Goal: Task Accomplishment & Management: Manage account settings

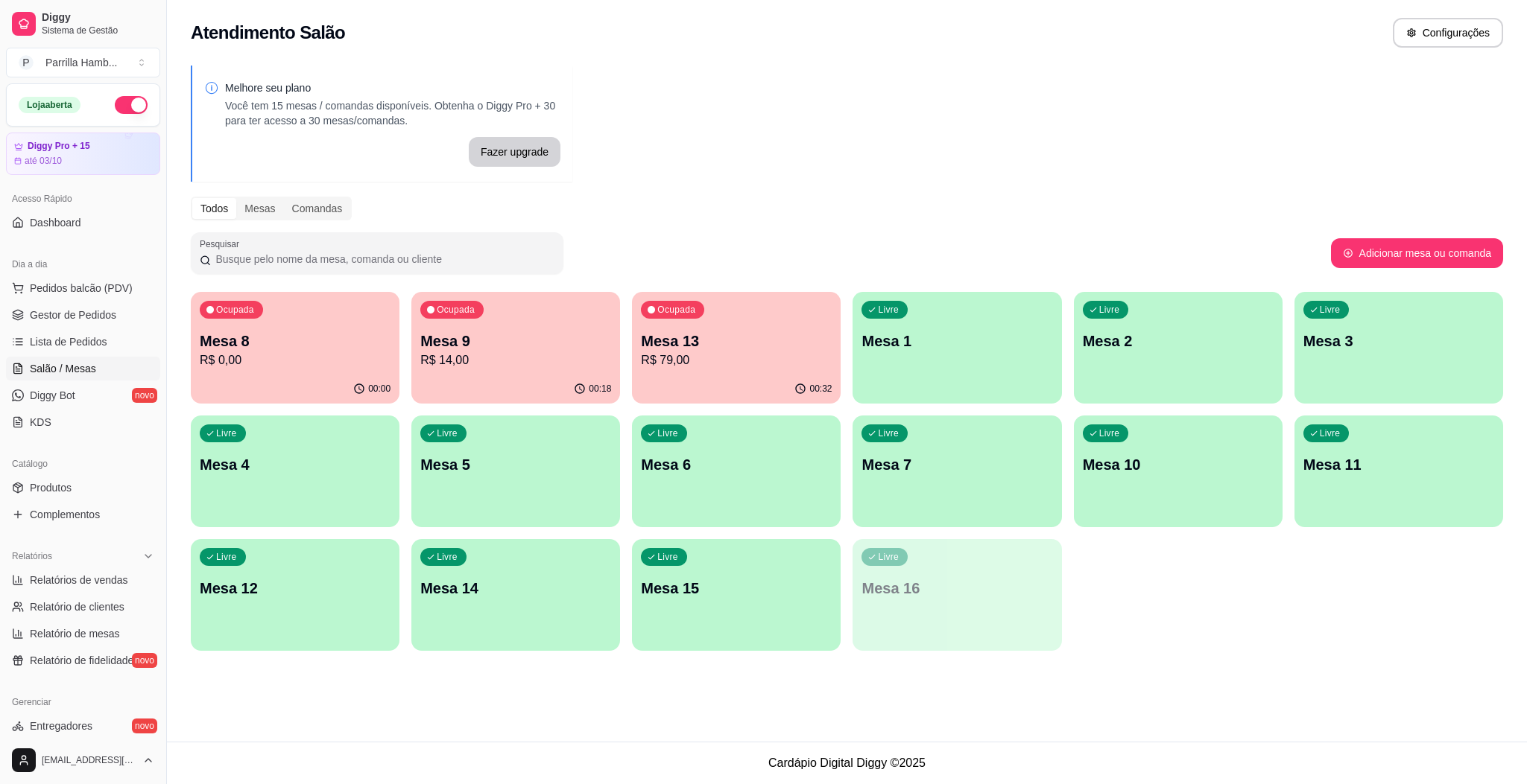
click at [263, 385] on div "00:00" at bounding box center [295, 389] width 208 height 29
click at [61, 476] on link "Produtos" at bounding box center [83, 487] width 154 height 24
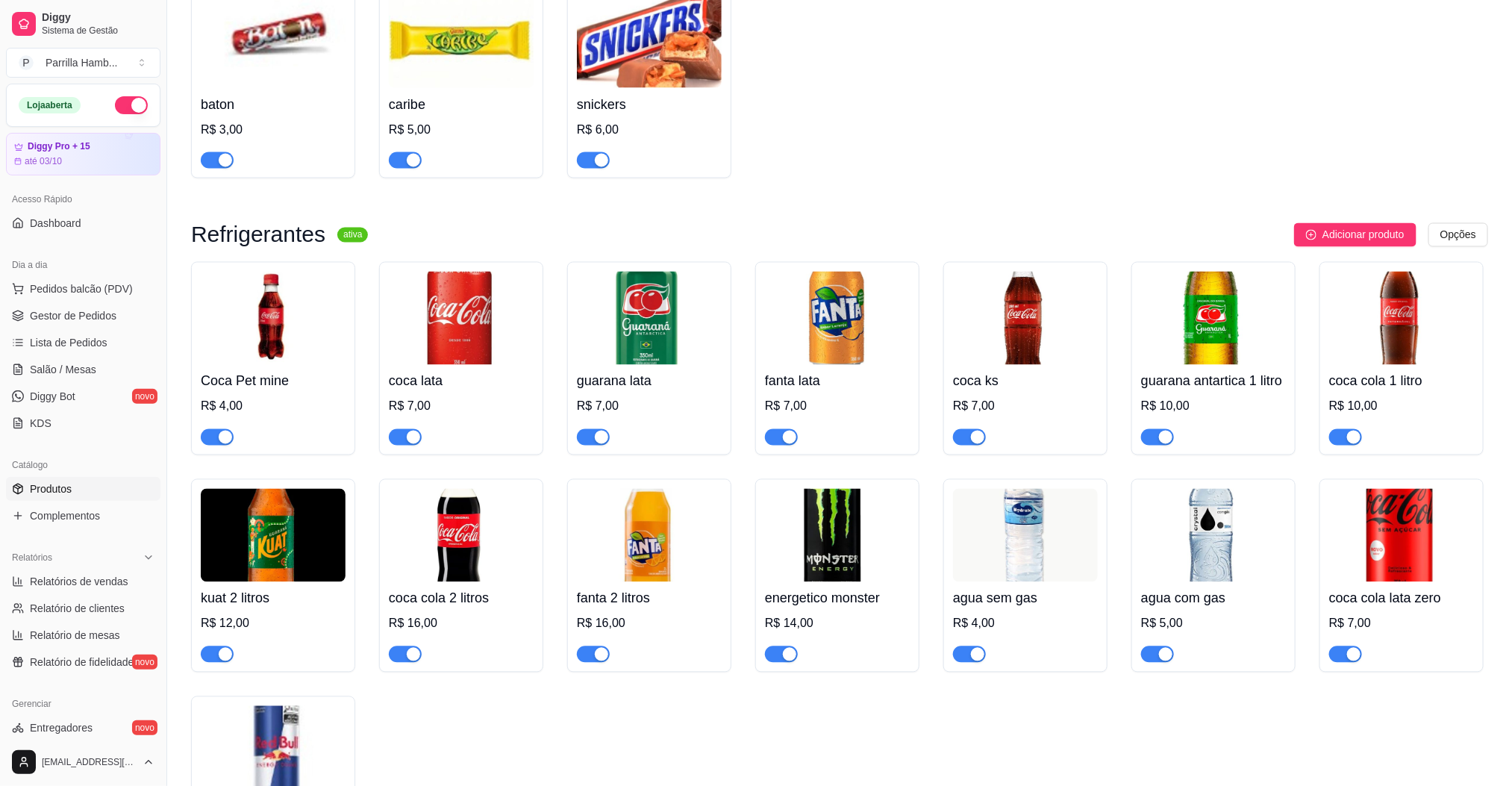
scroll to position [4704, 0]
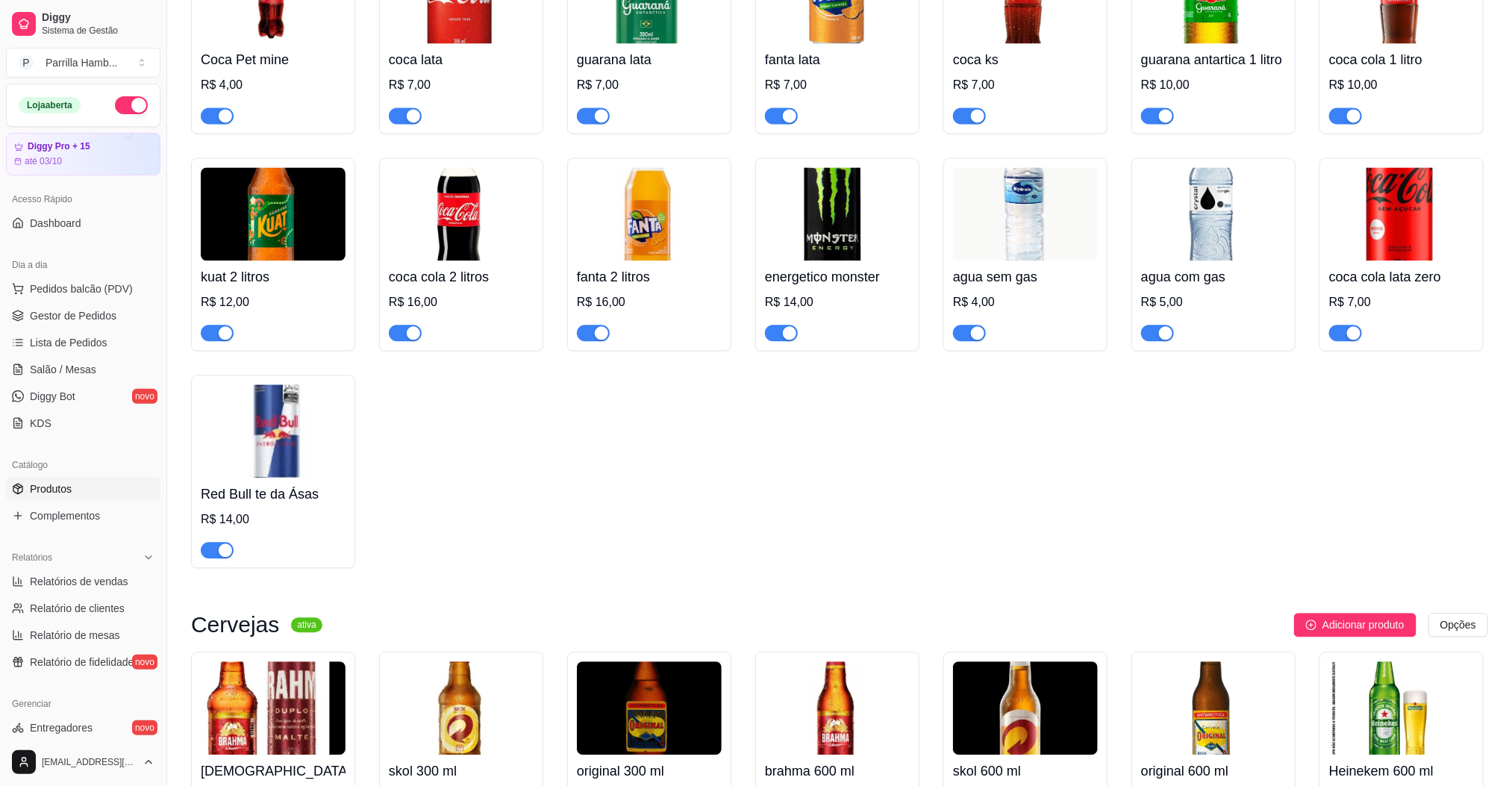
click at [314, 478] on img at bounding box center [273, 432] width 145 height 94
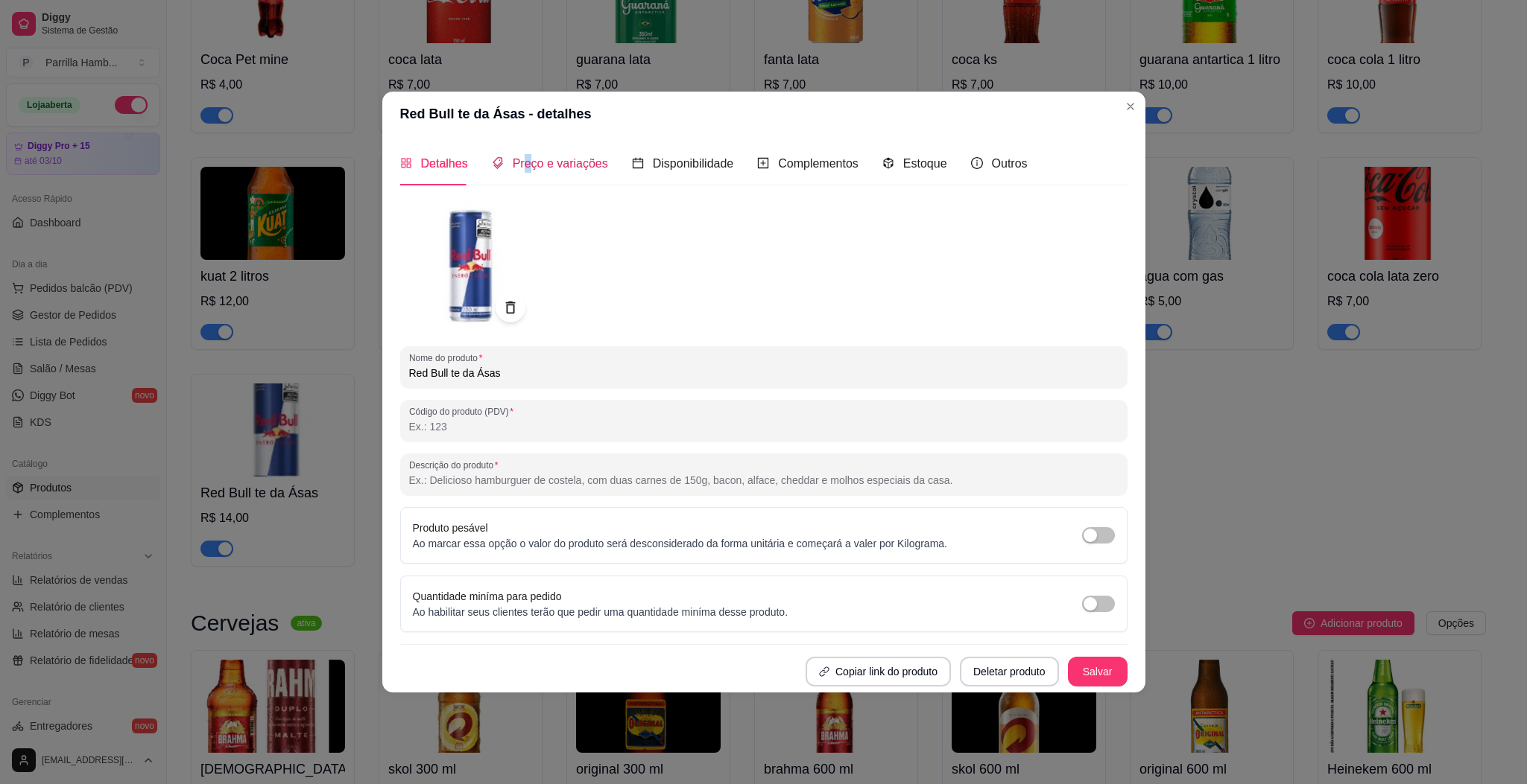
click at [525, 157] on span "Preço e variações" at bounding box center [560, 163] width 95 height 12
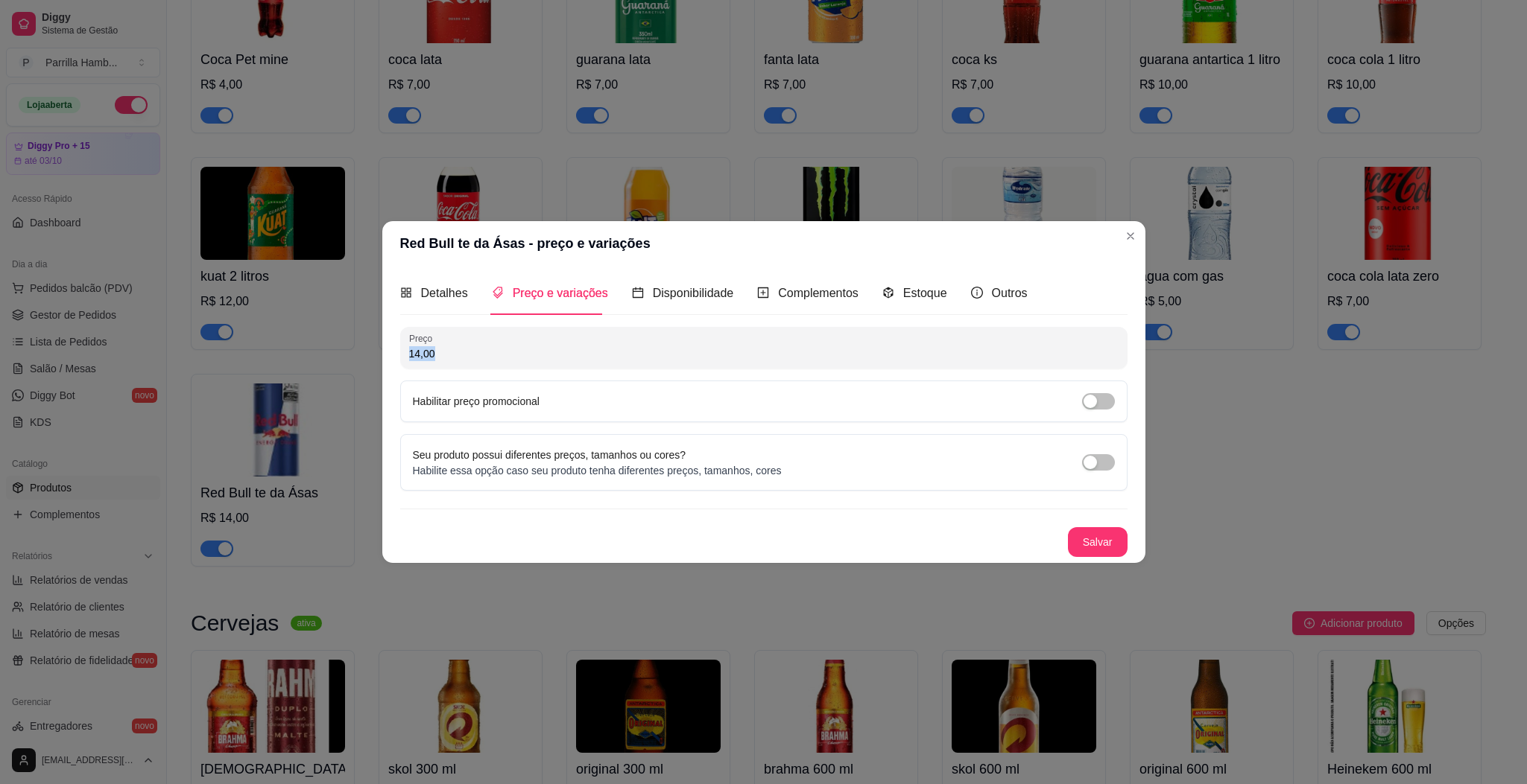
drag, startPoint x: 555, startPoint y: 338, endPoint x: 0, endPoint y: 439, distance: 564.1
click at [0, 432] on div "Red Bull te da Ásas - preço e variações Detalhes Preço e variações Disponibilid…" at bounding box center [763, 392] width 1527 height 784
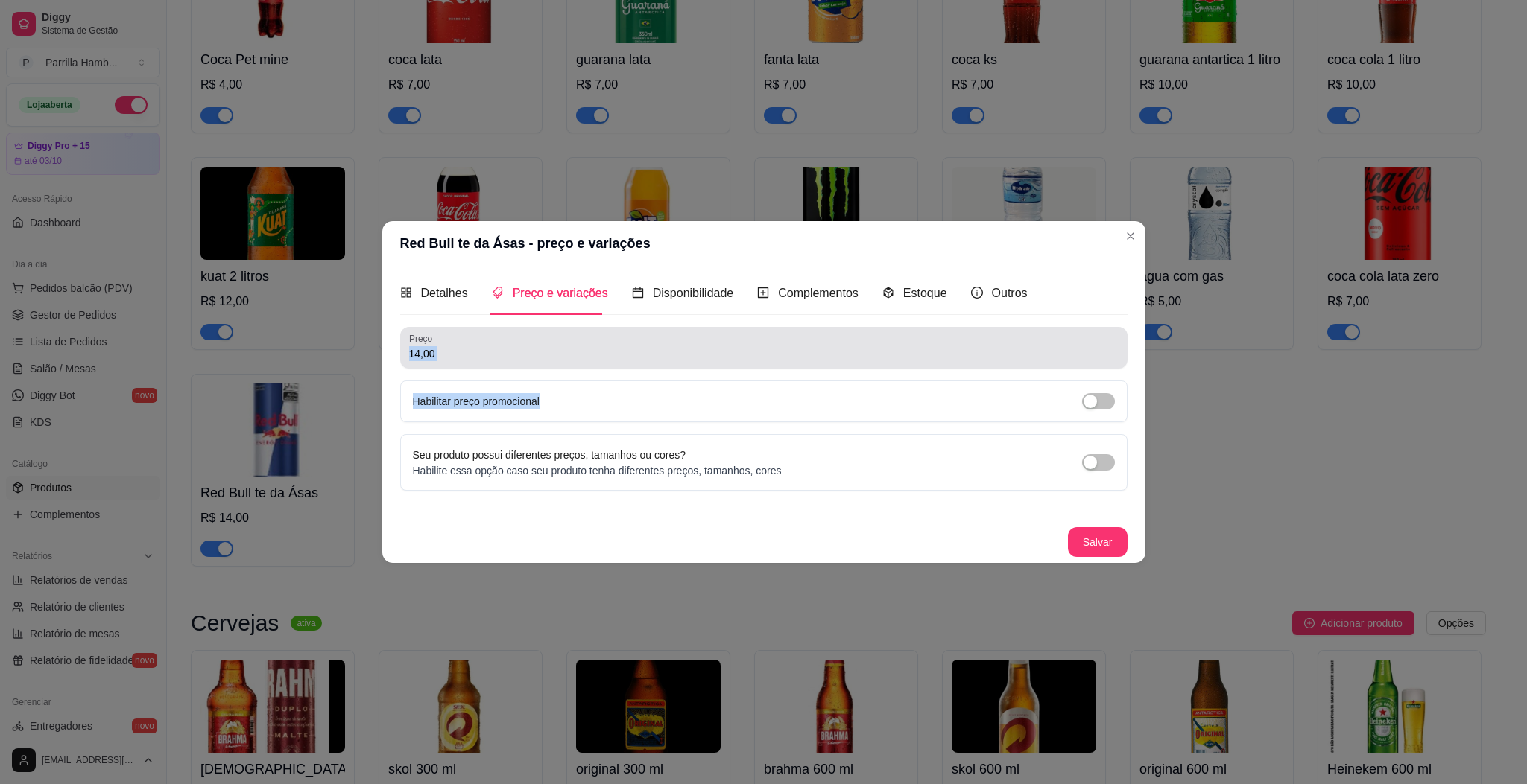
click at [602, 340] on div "14,00" at bounding box center [764, 348] width 710 height 30
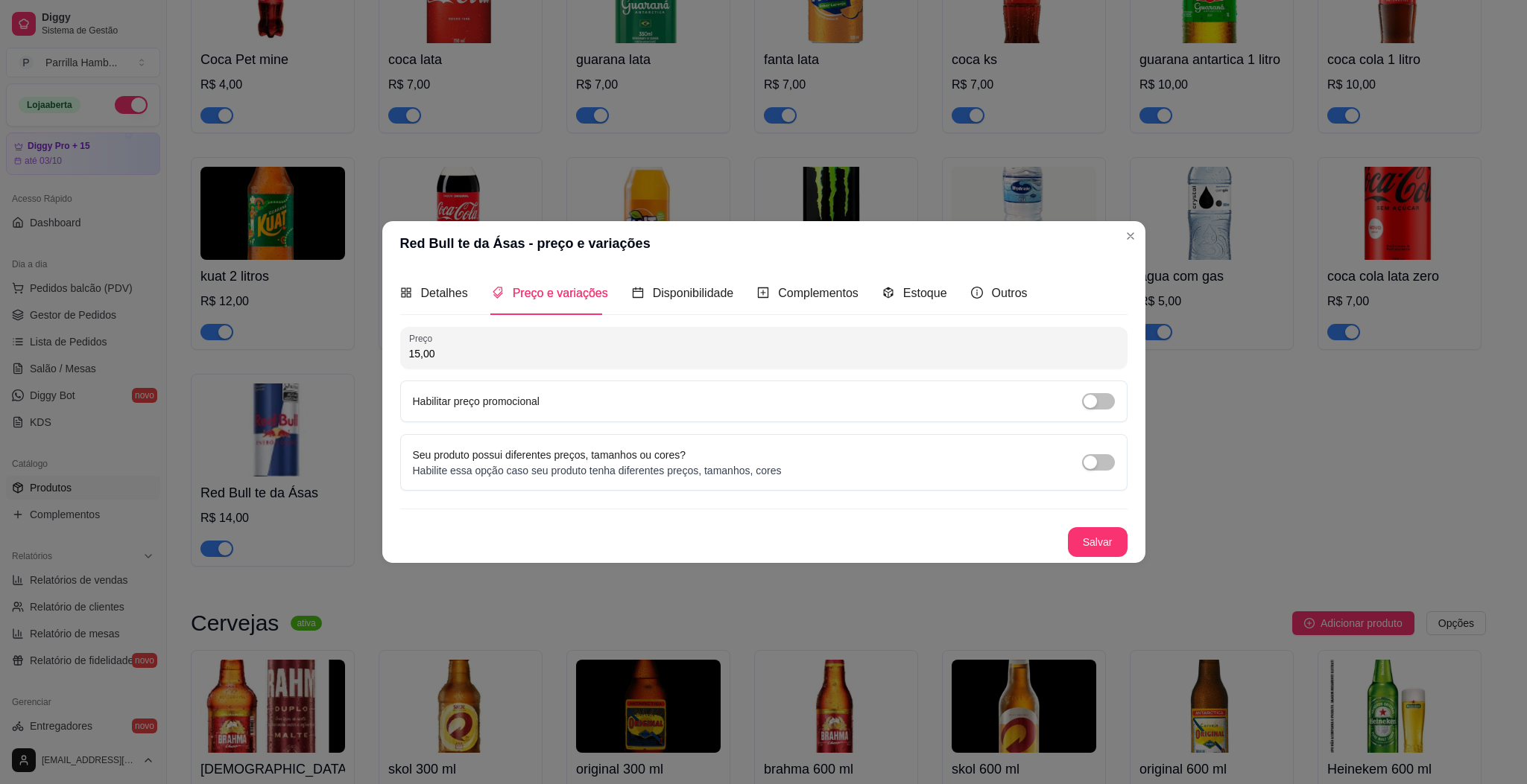
type input "15,00"
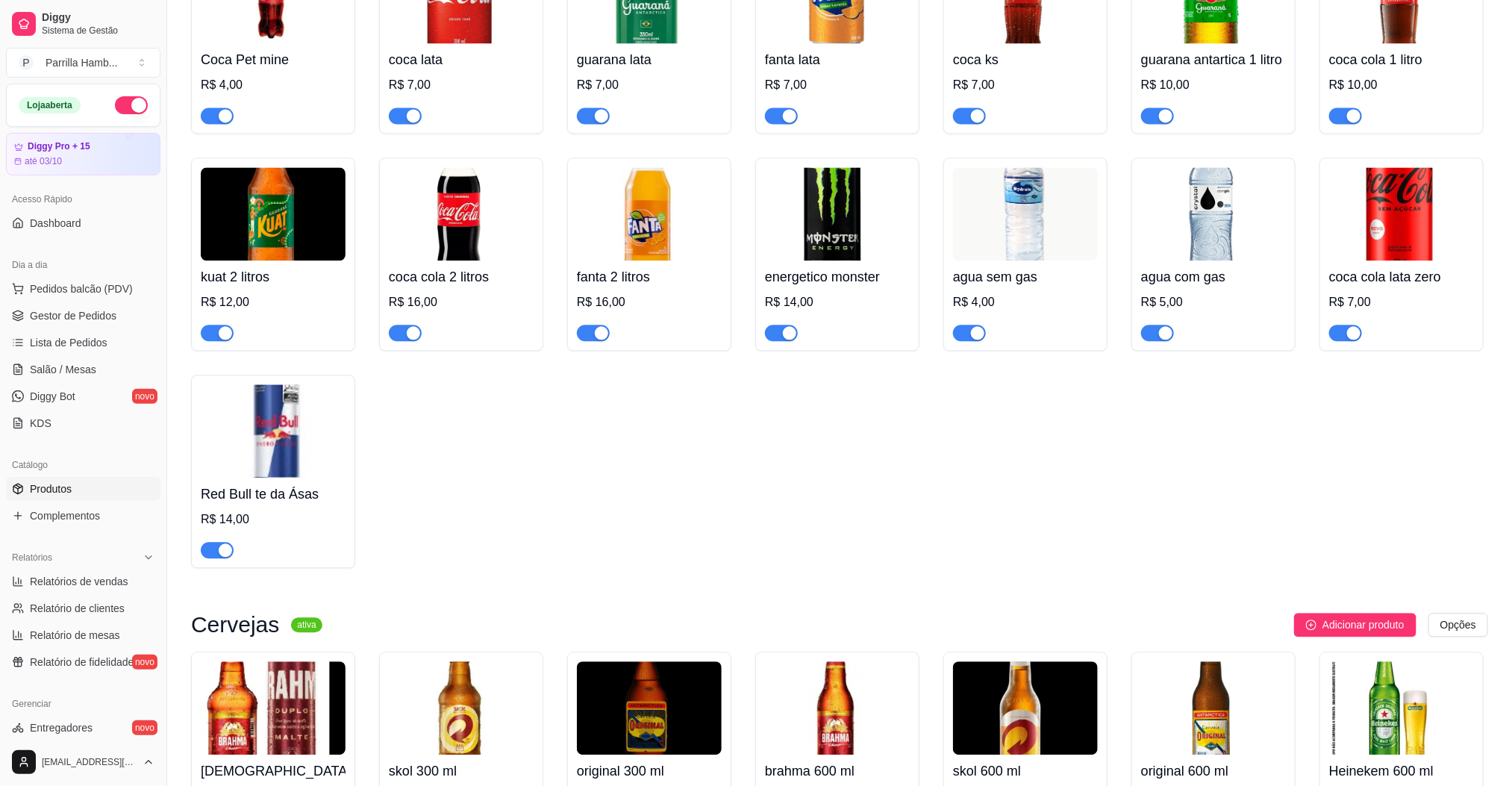
click at [320, 406] on img at bounding box center [273, 432] width 145 height 94
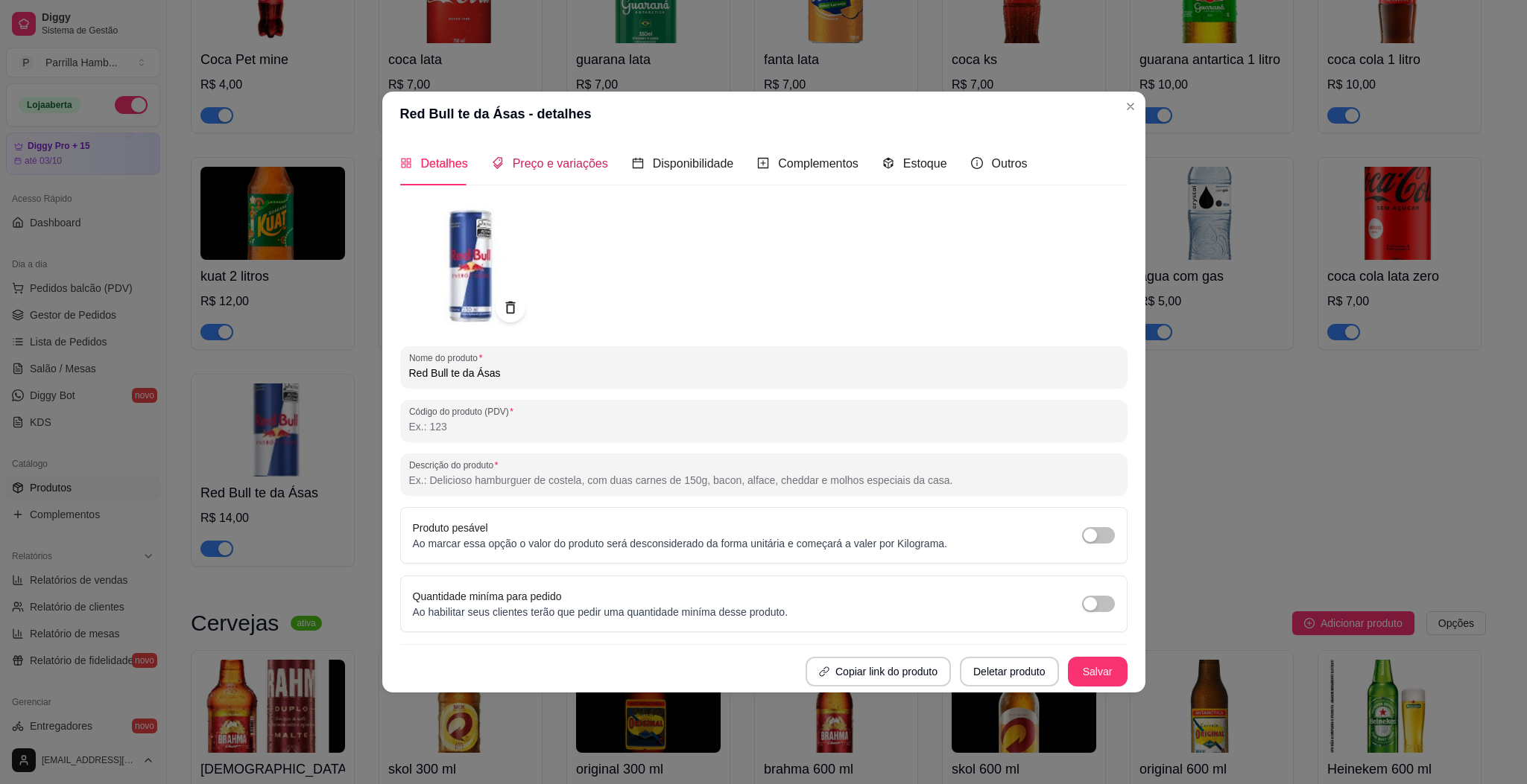
click at [530, 166] on span "Preço e variações" at bounding box center [560, 163] width 95 height 12
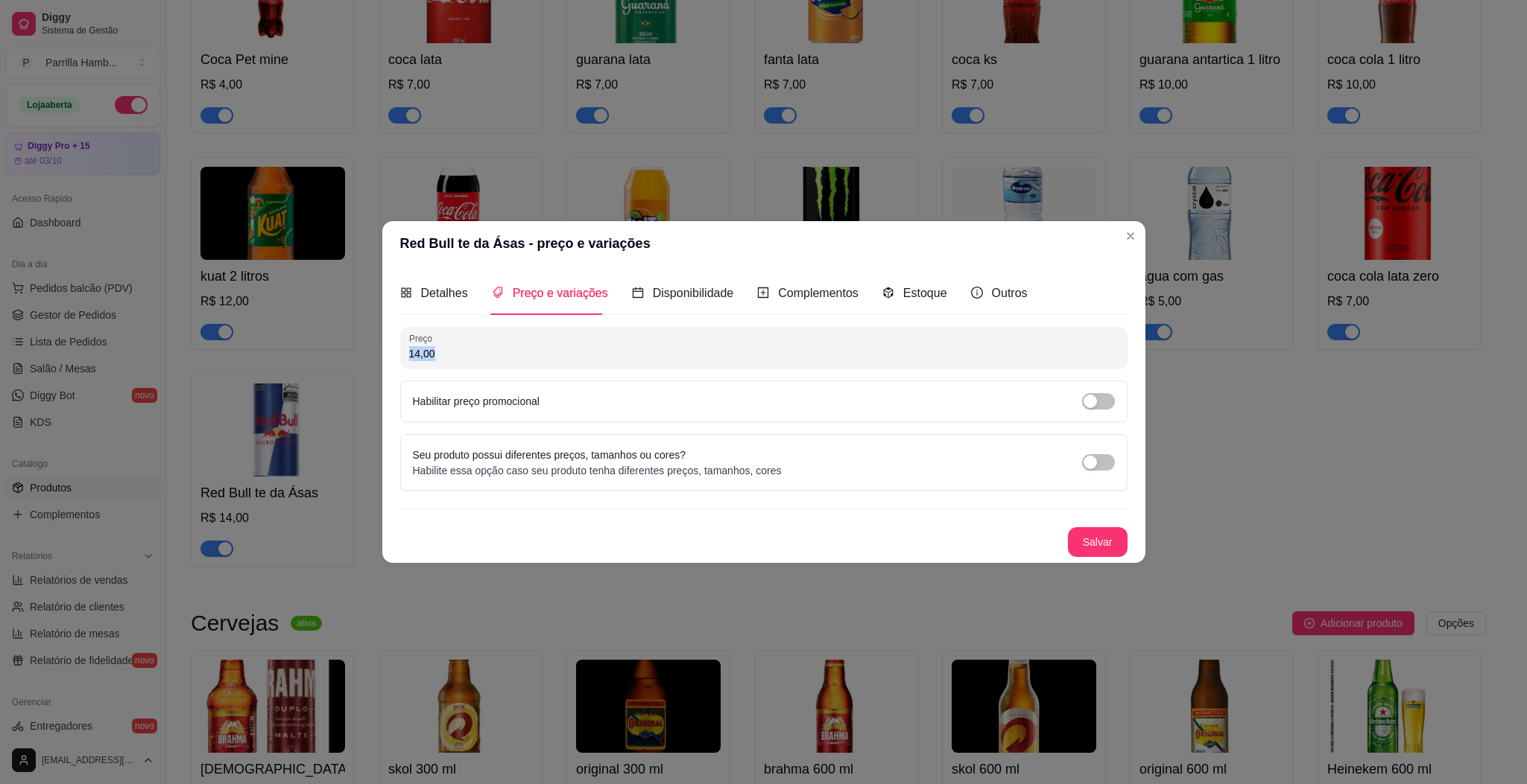
drag, startPoint x: 476, startPoint y: 337, endPoint x: 175, endPoint y: 441, distance: 318.5
click at [189, 422] on div "Red Bull te da Ásas - preço e variações Detalhes Preço e variações Disponibilid…" at bounding box center [763, 392] width 1527 height 784
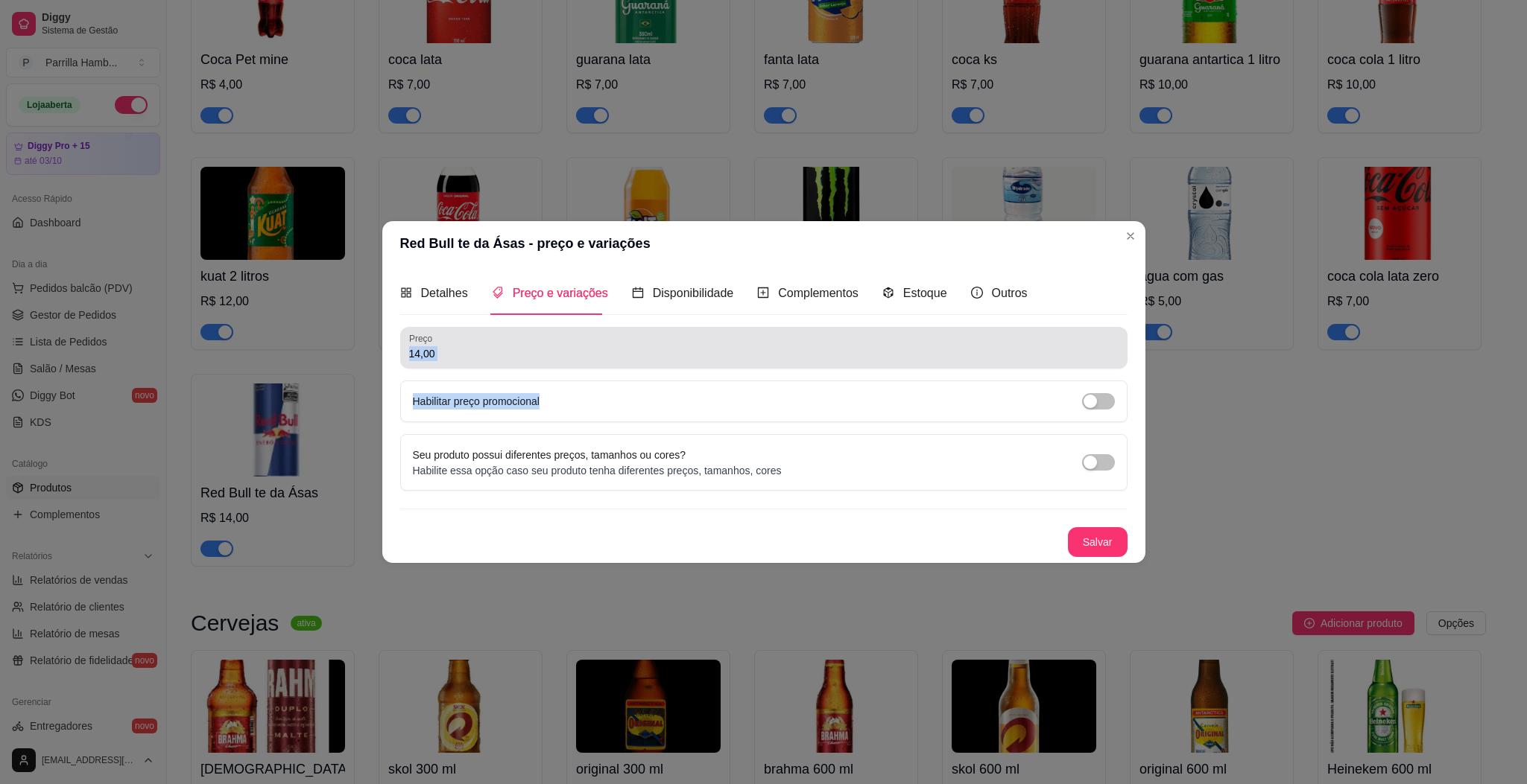
click at [452, 349] on input "14,00" at bounding box center [764, 353] width 710 height 15
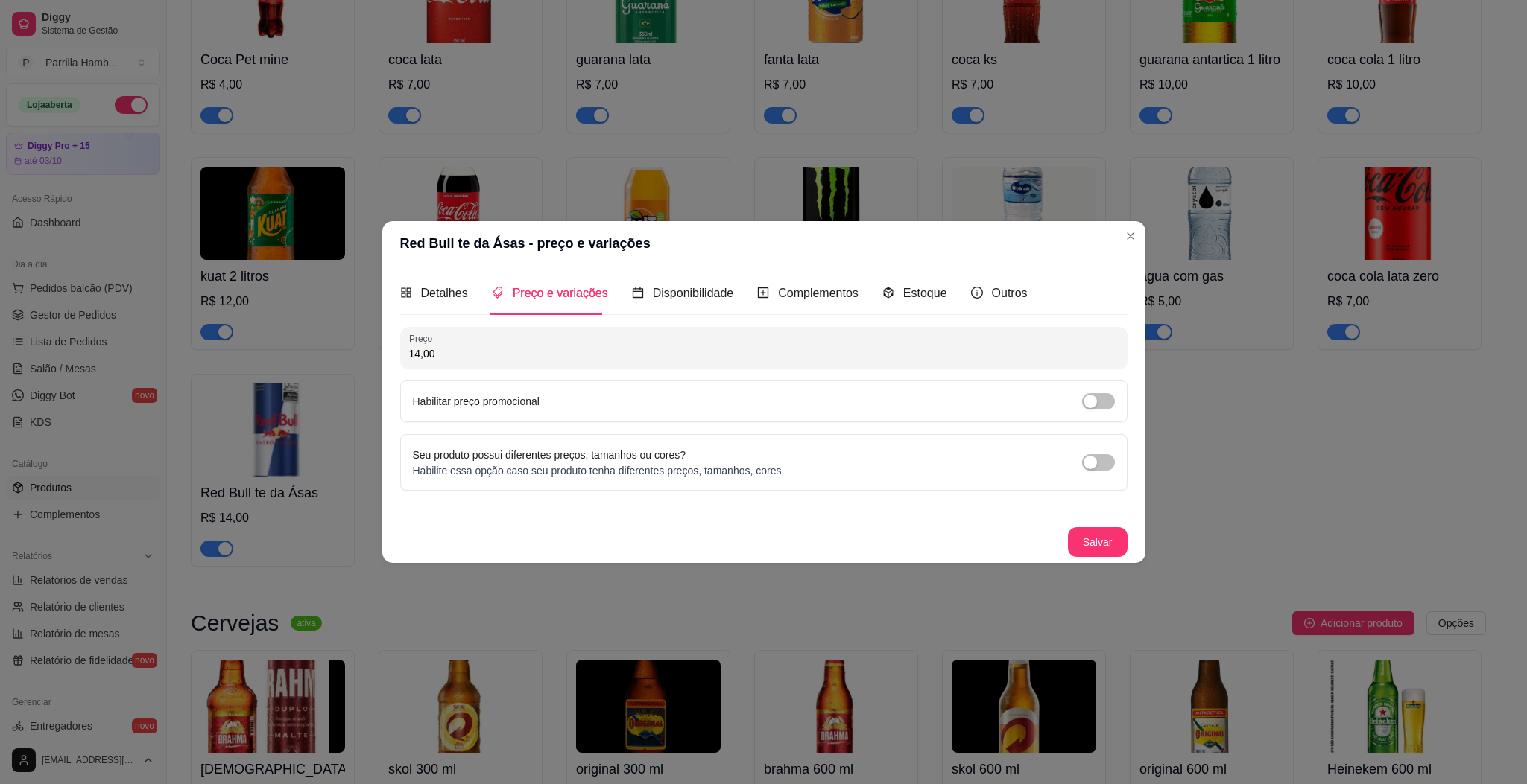
drag, startPoint x: 452, startPoint y: 349, endPoint x: 0, endPoint y: 439, distance: 460.9
click at [0, 434] on div "Red Bull te da Ásas - preço e variações Detalhes Preço e variações Disponibilid…" at bounding box center [763, 392] width 1527 height 784
type input "15,00"
click at [1100, 548] on button "Salvar" at bounding box center [1097, 541] width 58 height 29
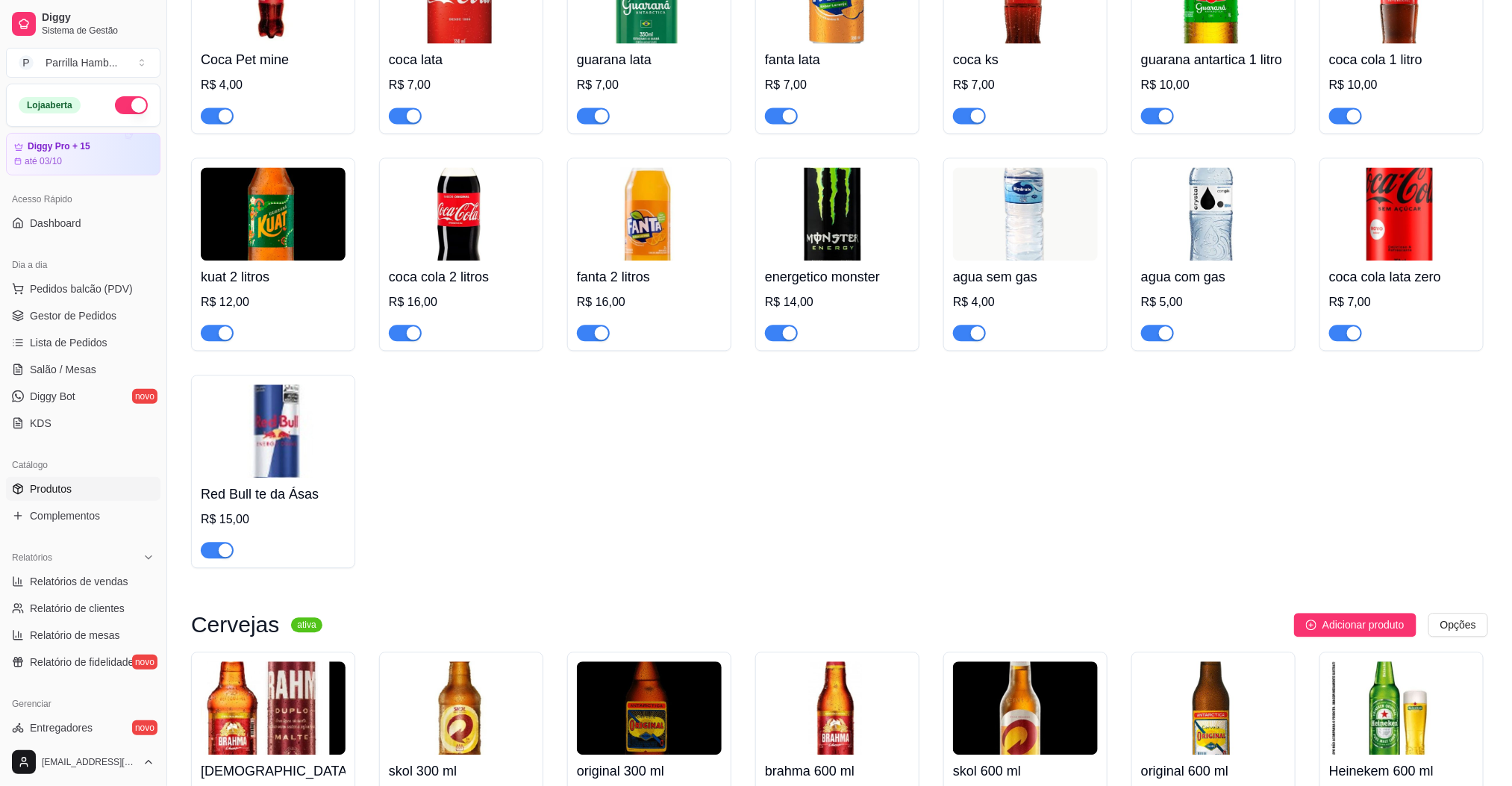
click at [1261, 482] on div "Coca Pet mine R$ 4,00 coca lata R$ 7,00 guarana lata R$ 7,00 fanta lata R$ 7,00…" at bounding box center [840, 254] width 1298 height 628
click at [84, 372] on span "Salão / Mesas" at bounding box center [62, 370] width 67 height 15
